Goal: Information Seeking & Learning: Learn about a topic

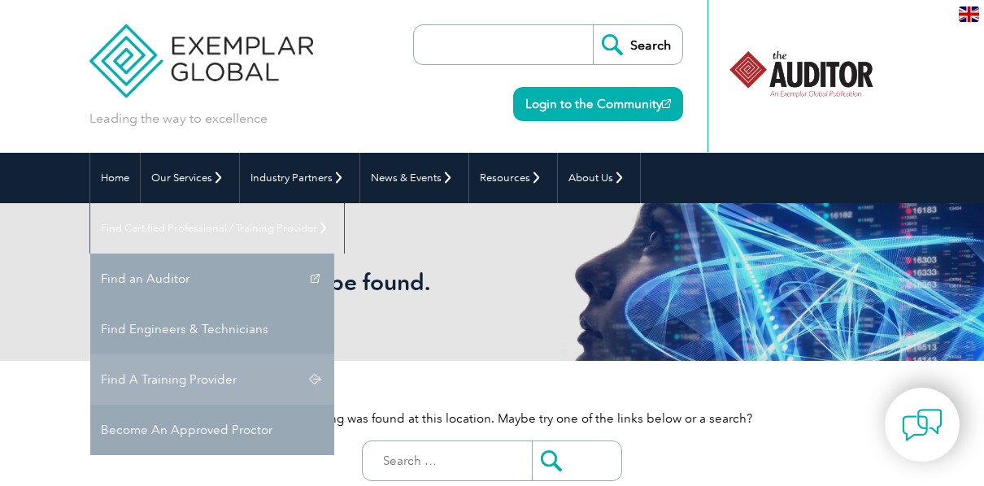
click at [334, 355] on link "Find A Training Provider" at bounding box center [212, 380] width 244 height 50
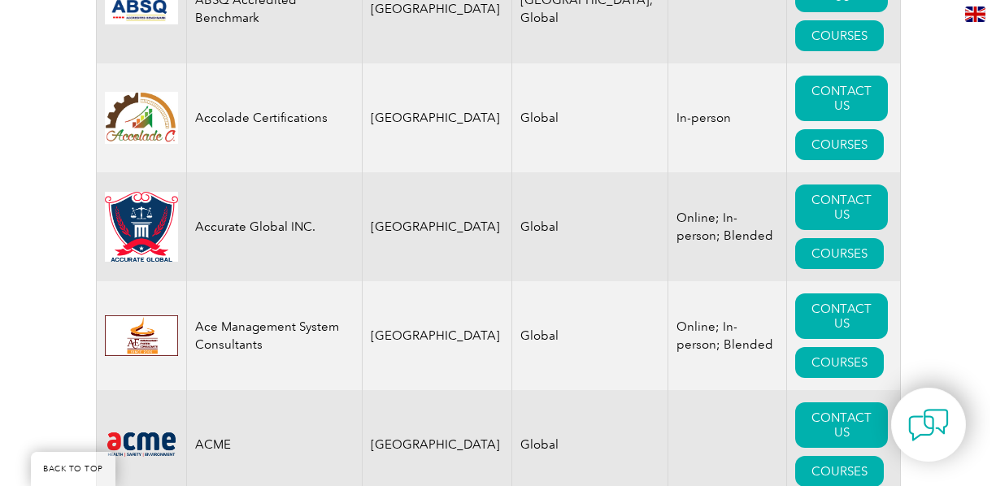
scroll to position [18862, 0]
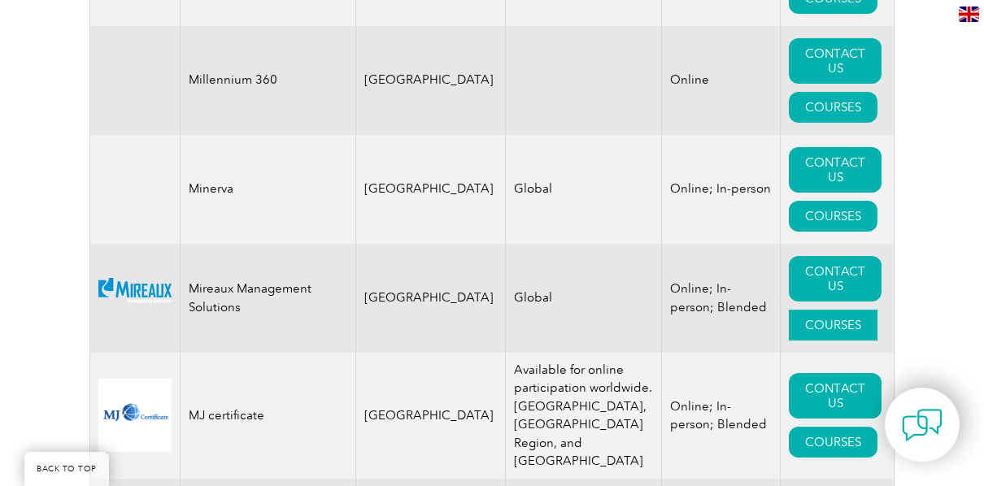
click at [809, 310] on link "COURSES" at bounding box center [833, 325] width 89 height 31
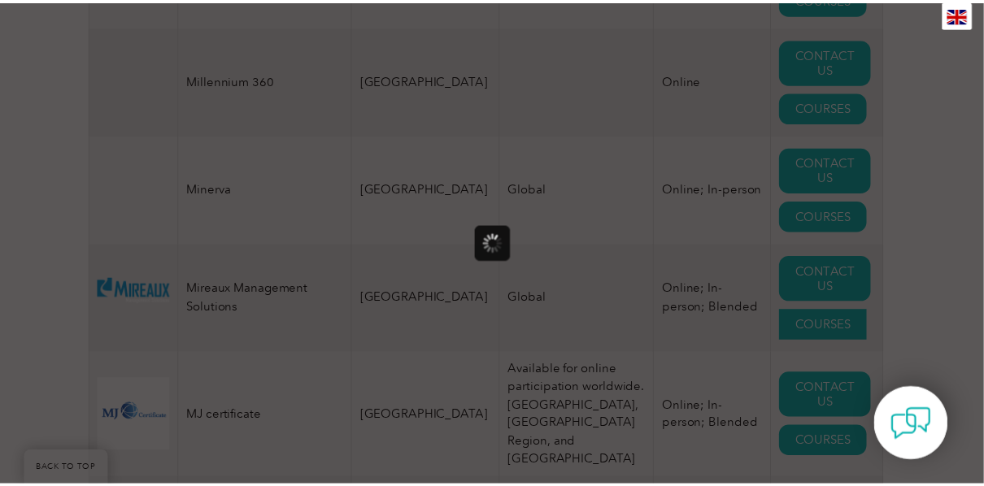
scroll to position [0, 0]
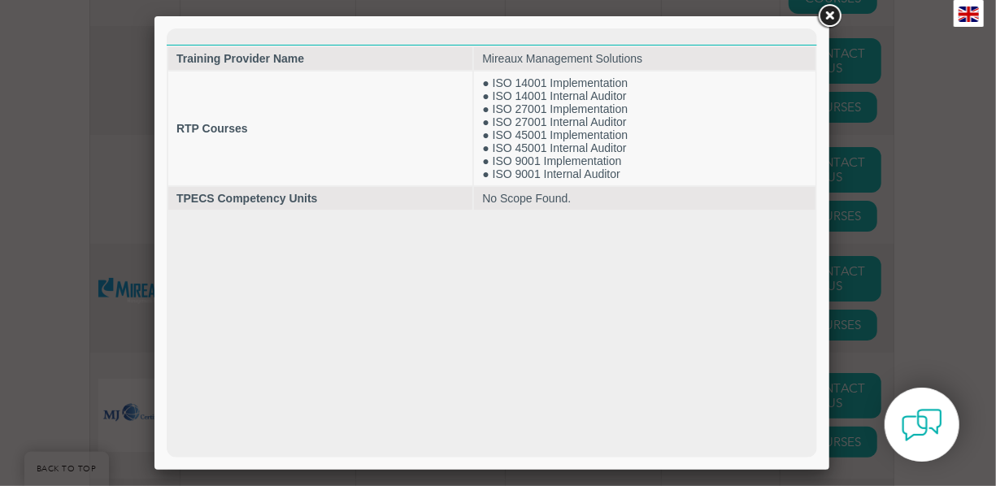
click at [824, 15] on link at bounding box center [829, 16] width 29 height 29
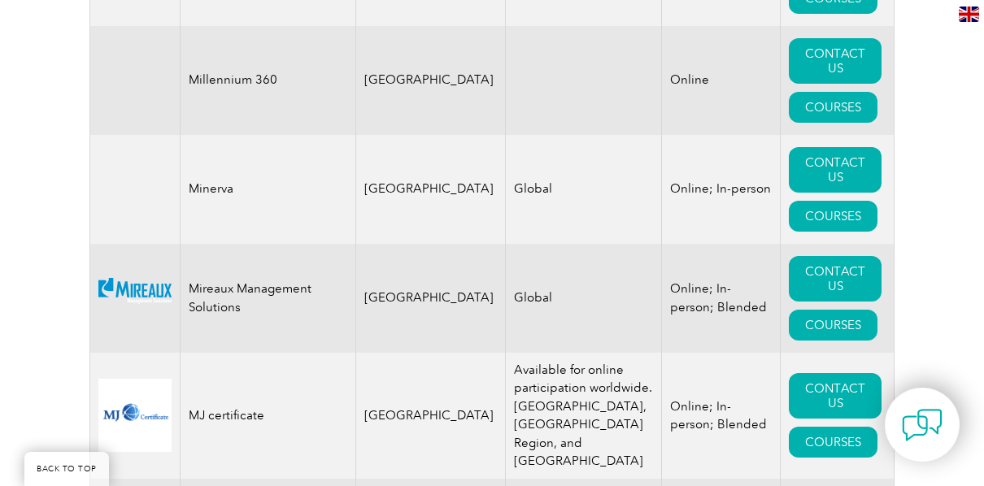
click at [159, 278] on img at bounding box center [134, 298] width 73 height 40
click at [160, 264] on td at bounding box center [135, 298] width 90 height 109
click at [818, 256] on link "CONTACT US" at bounding box center [835, 279] width 93 height 46
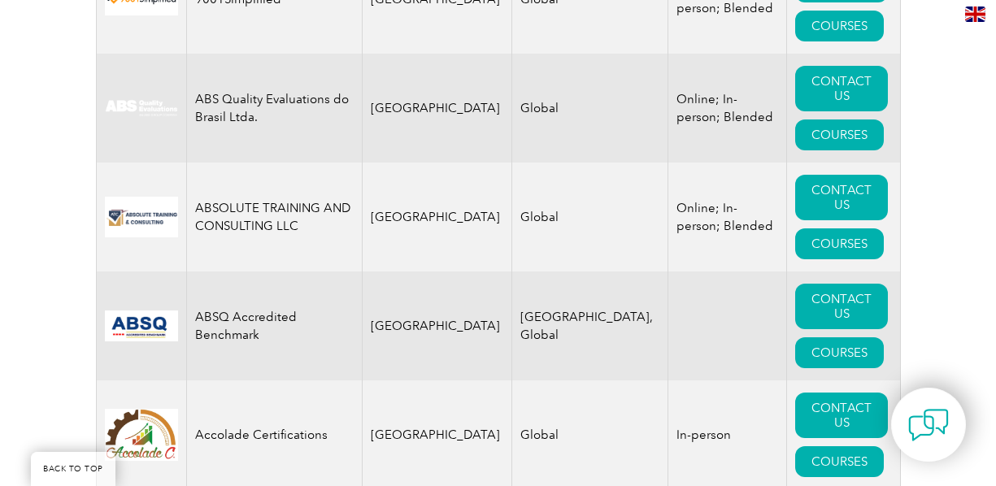
scroll to position [909, 0]
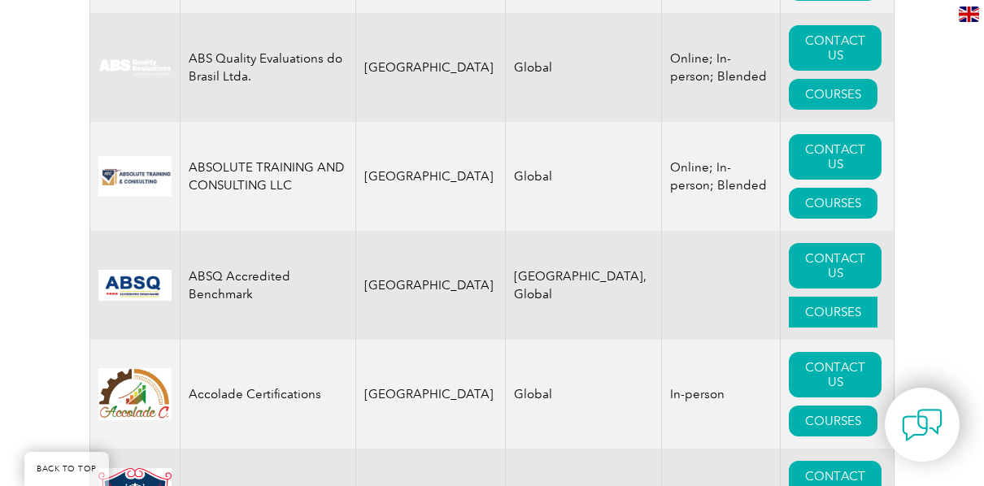
click at [822, 297] on link "COURSES" at bounding box center [833, 312] width 89 height 31
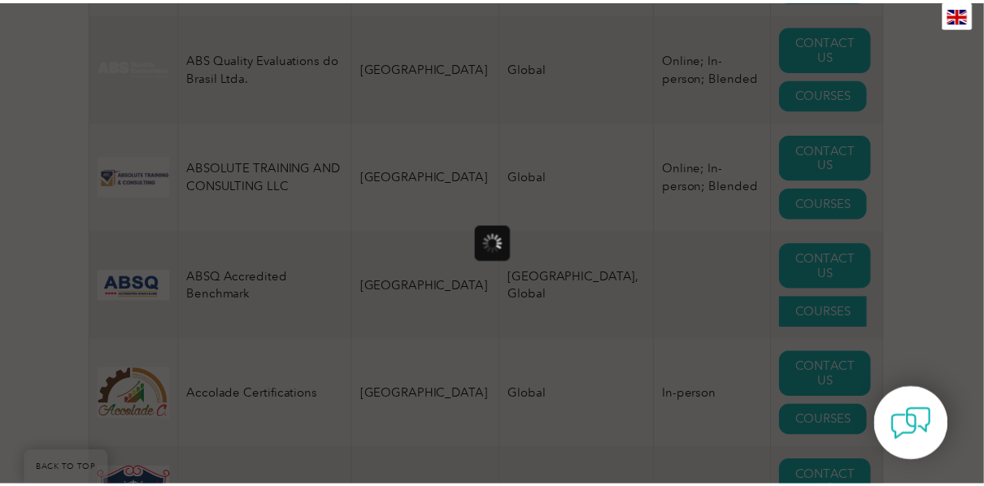
scroll to position [0, 0]
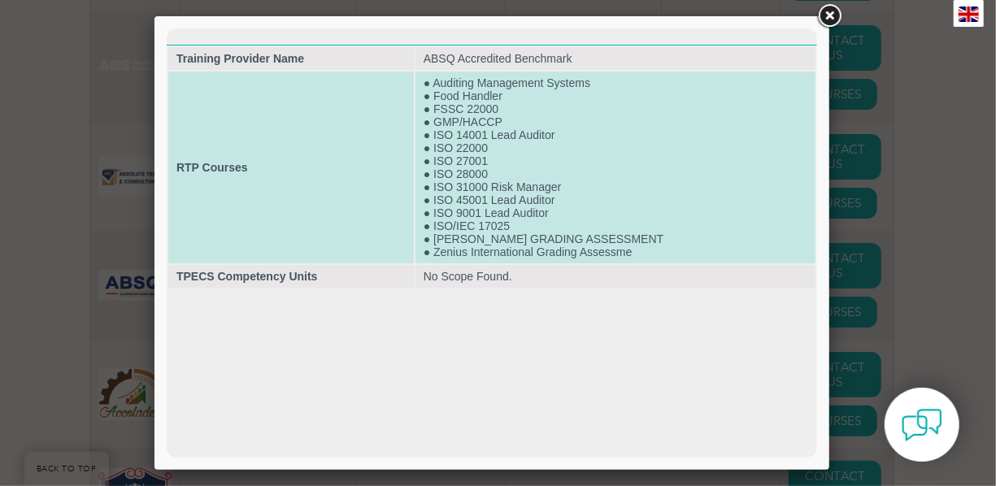
click at [625, 121] on td "● Auditing Management Systems ● Food Handler ● FSSC 22000 ● GMP/HACCP ● ISO 140…" at bounding box center [615, 167] width 400 height 192
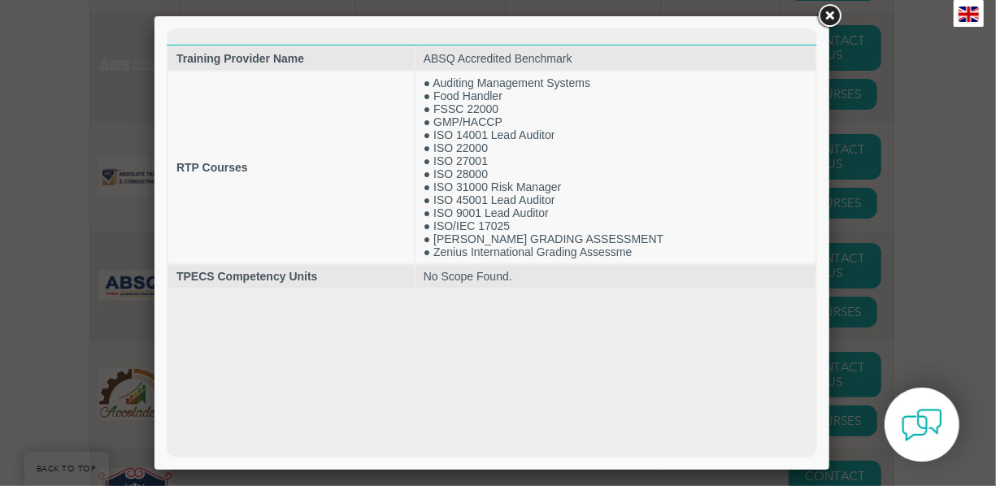
click at [828, 16] on link at bounding box center [829, 16] width 29 height 29
